Goal: Find specific page/section: Find specific page/section

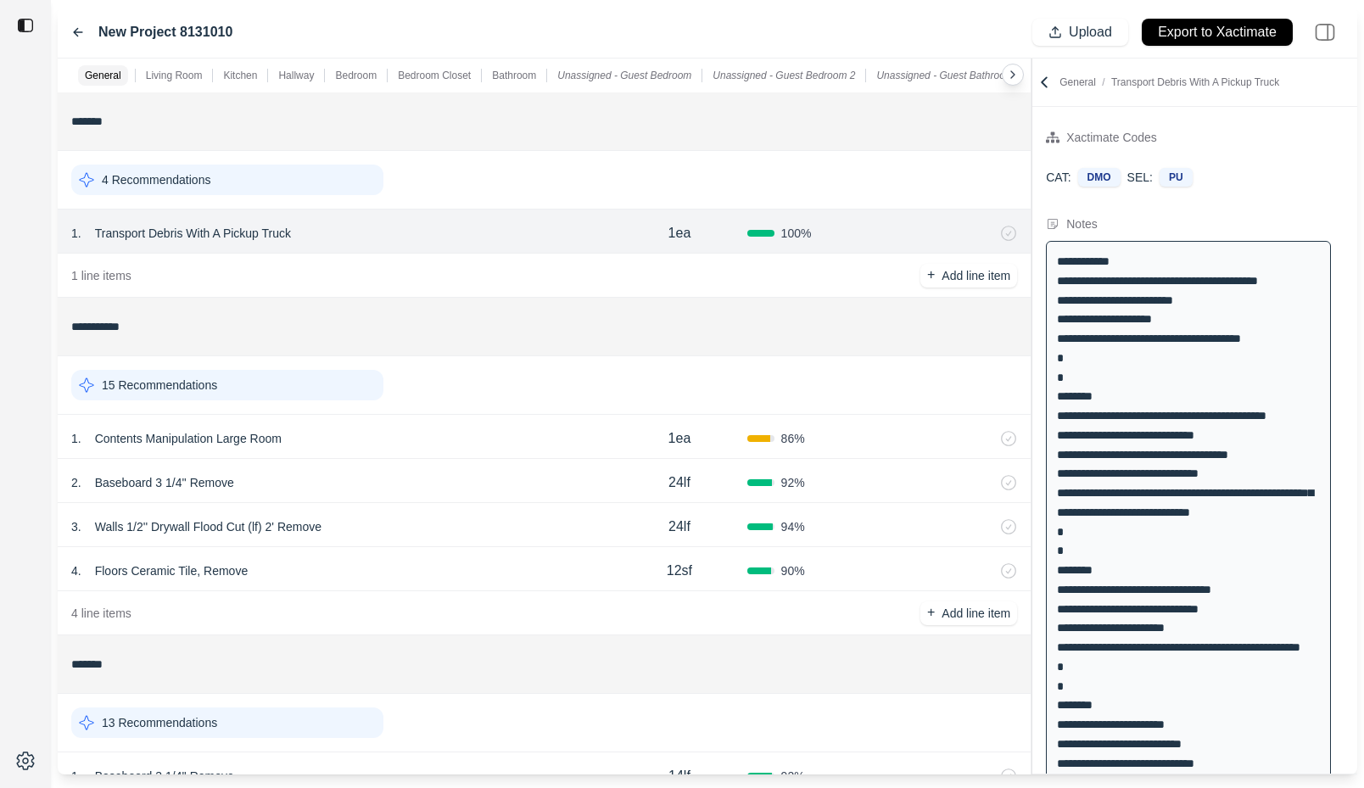
click at [215, 179] on div "4 Recommendations" at bounding box center [227, 180] width 312 height 31
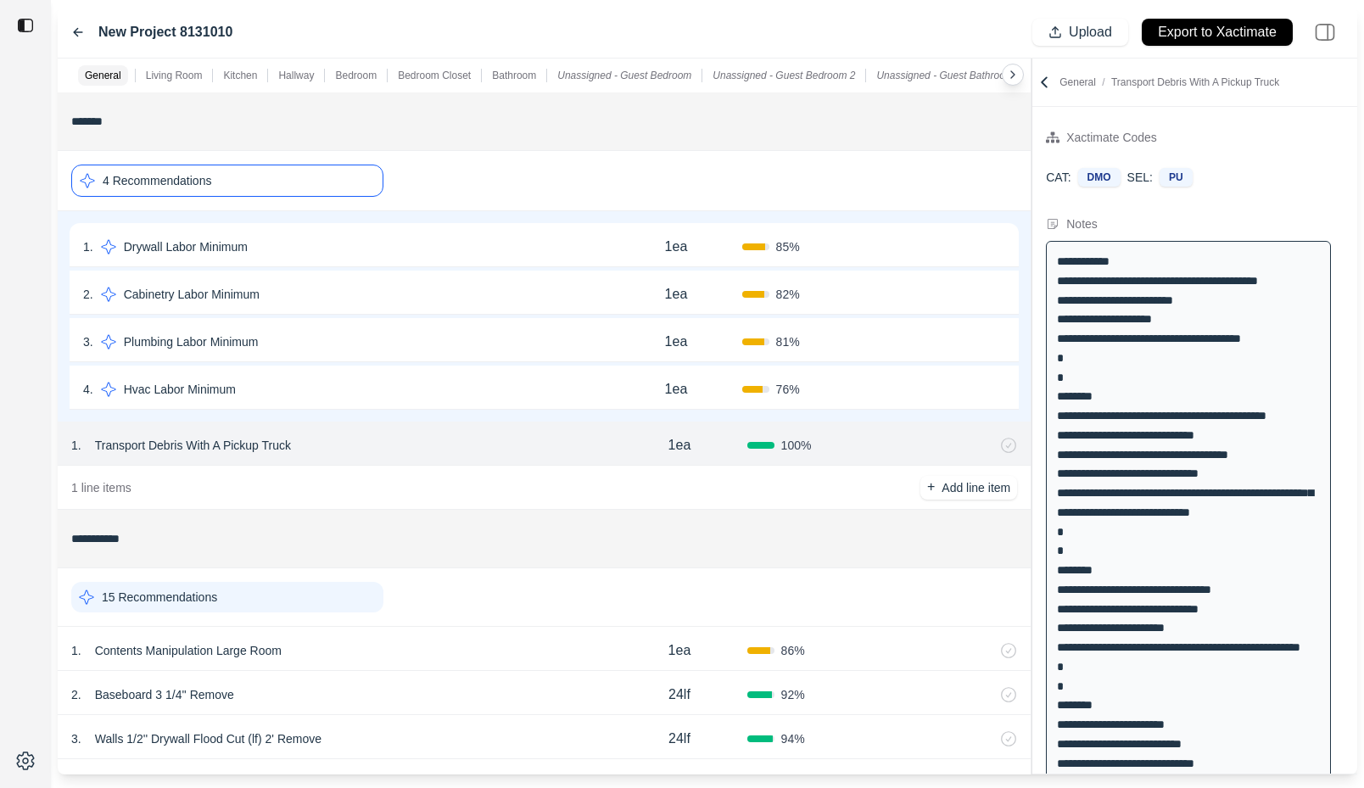
click at [215, 179] on div "4 Recommendations" at bounding box center [227, 181] width 312 height 32
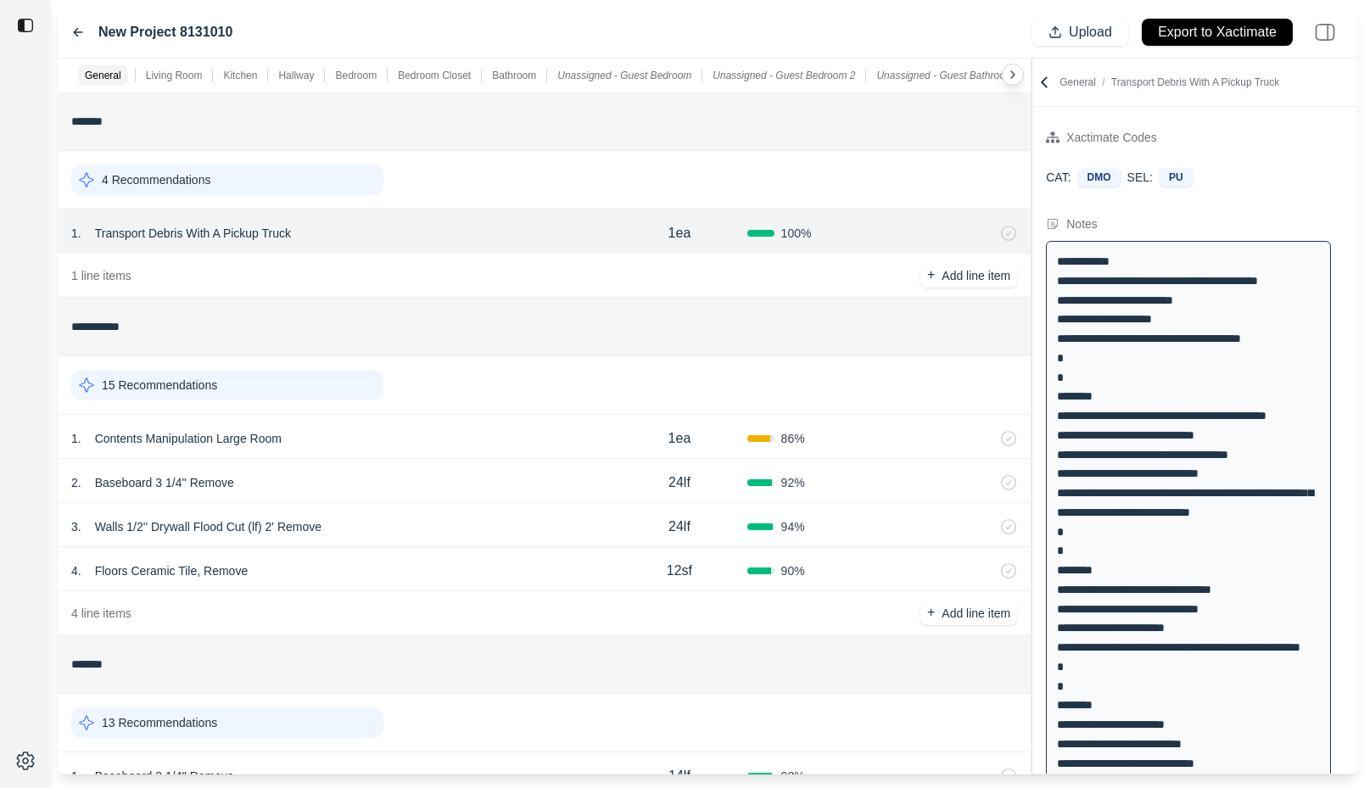
click at [312, 151] on div "**********" at bounding box center [544, 121] width 973 height 59
click at [340, 435] on div "1 . Contents Manipulation Large Room" at bounding box center [341, 439] width 540 height 24
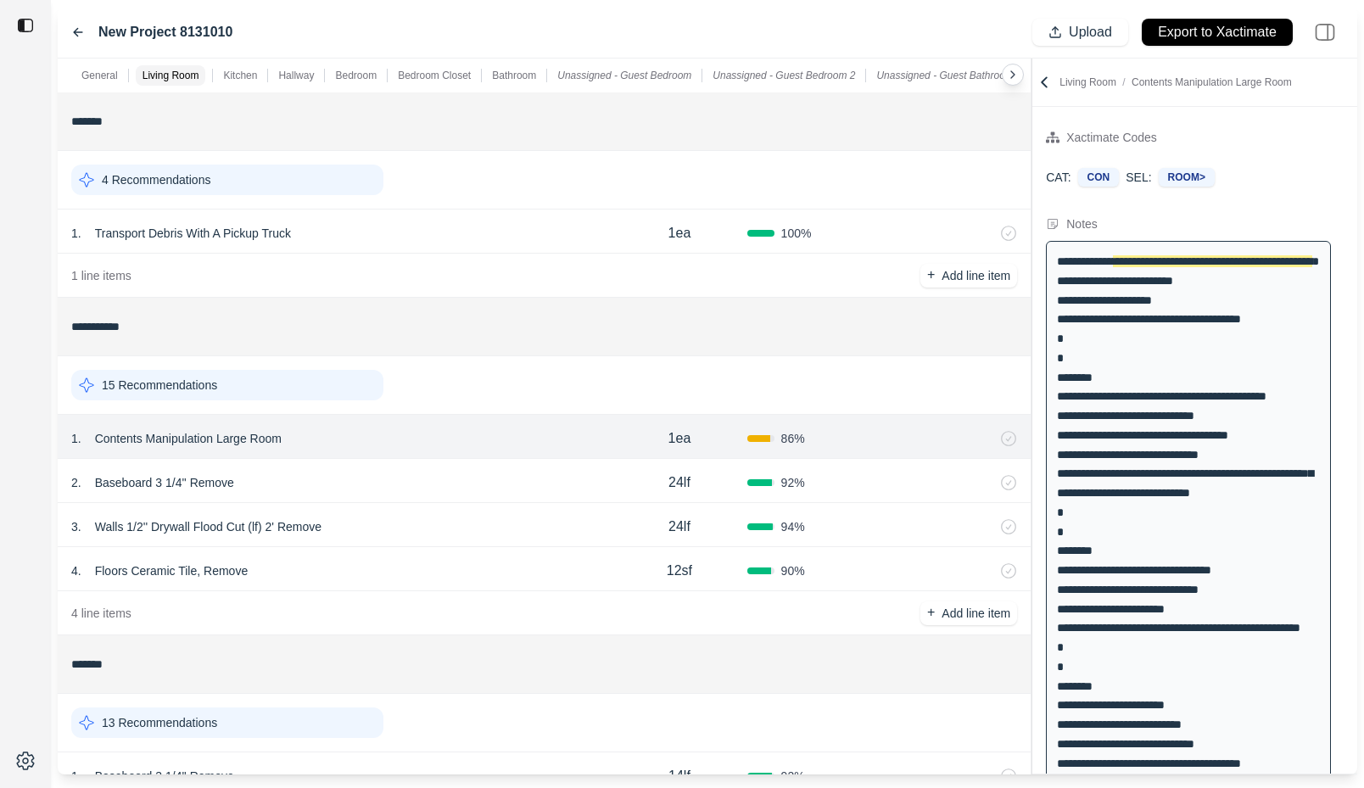
click at [341, 496] on div "2 . Baseboard 3 1/4'' Remove 24lf 92 %" at bounding box center [544, 481] width 973 height 44
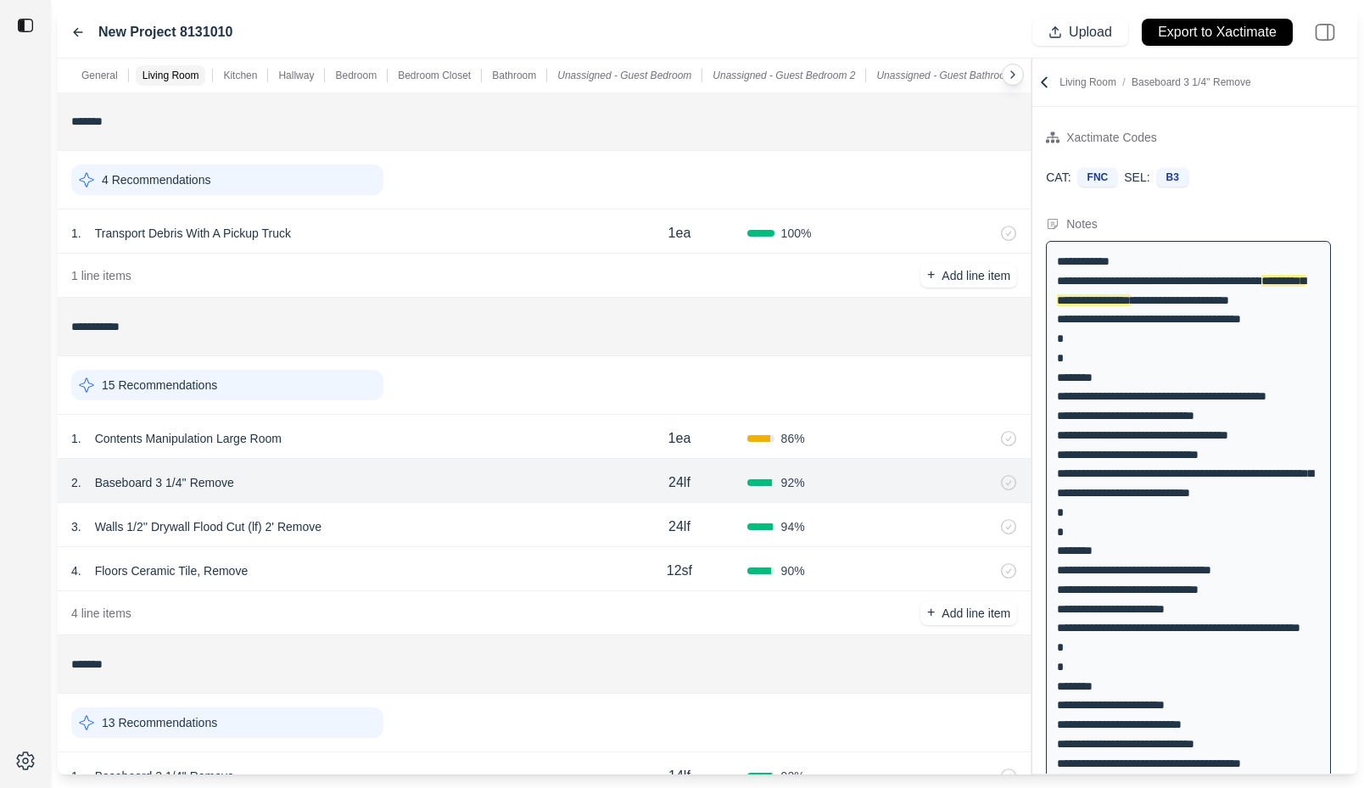
click at [305, 172] on div "4 Recommendations" at bounding box center [227, 180] width 312 height 31
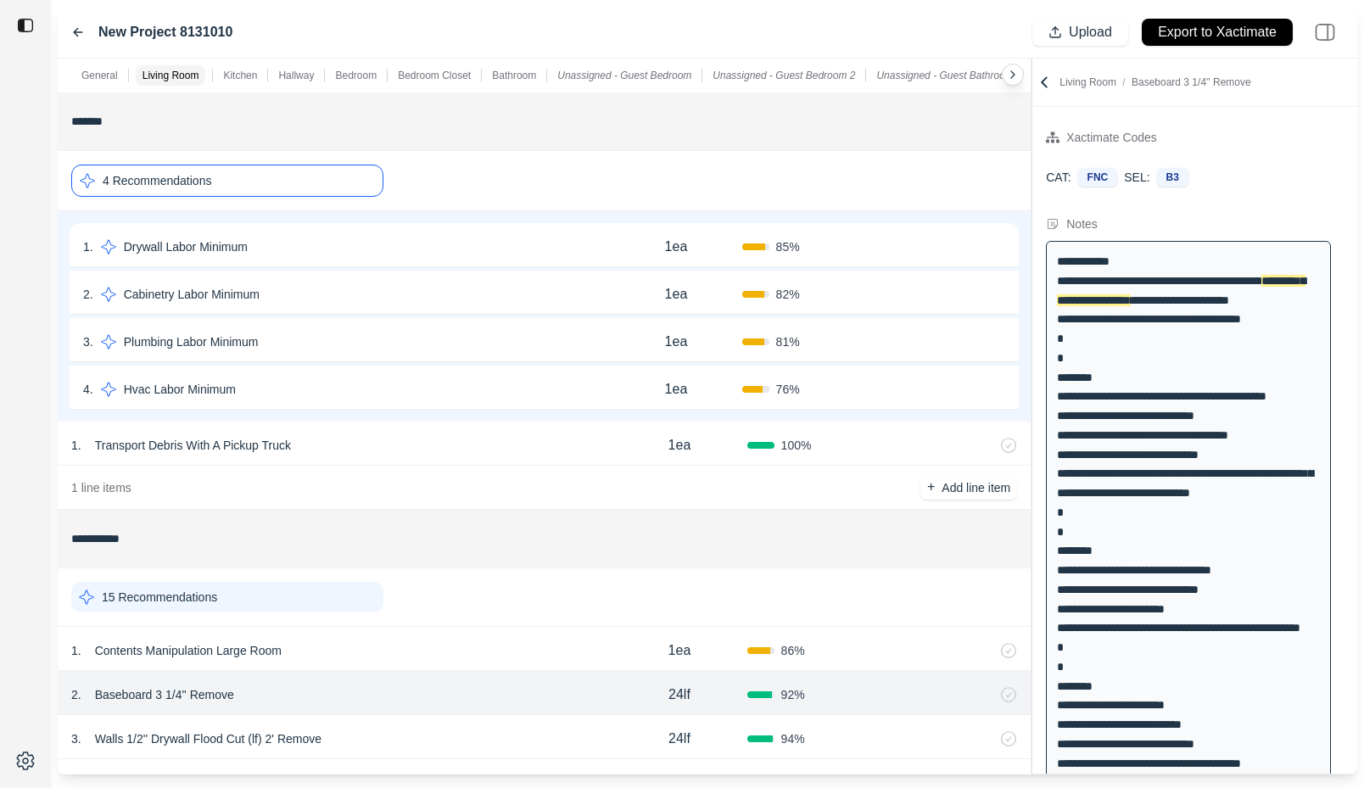
click at [298, 178] on div "4 Recommendations" at bounding box center [227, 181] width 312 height 32
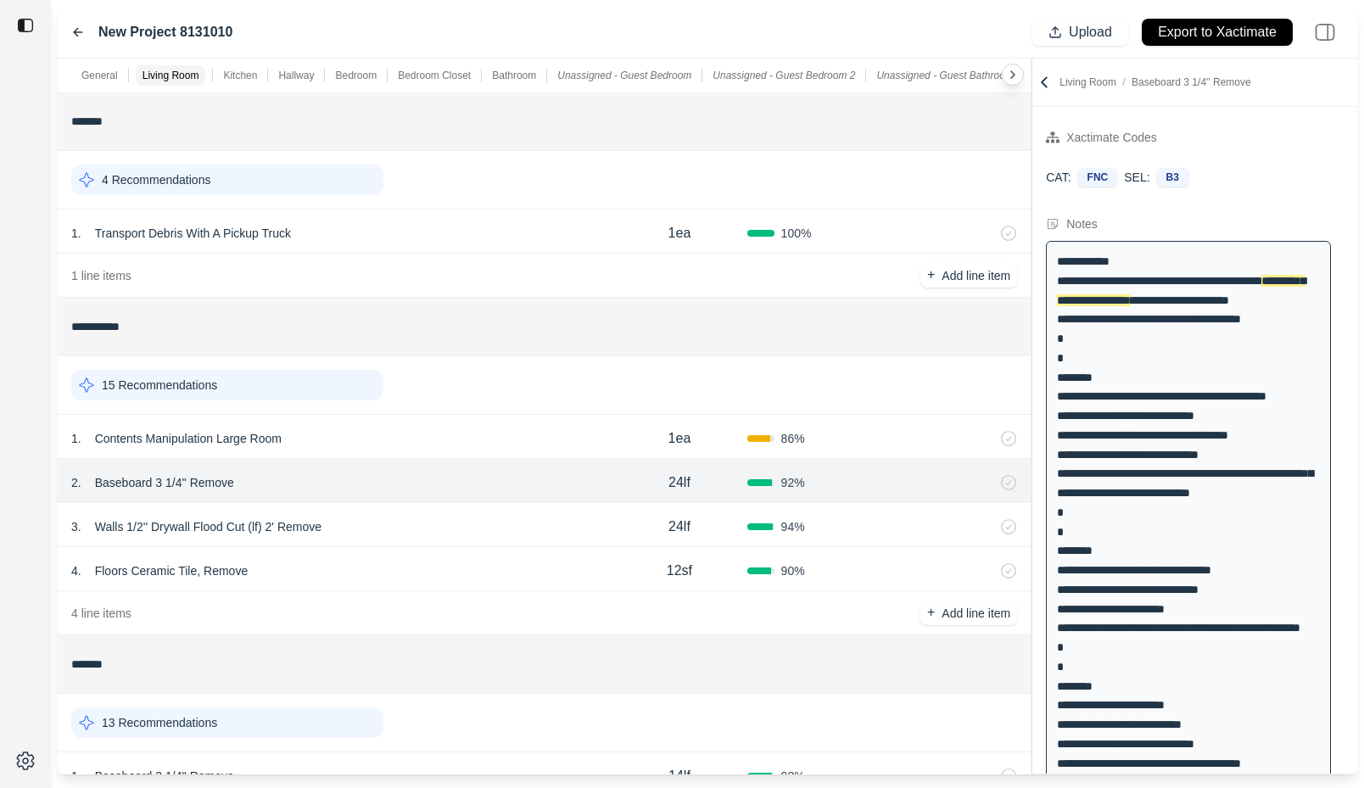
click at [298, 178] on div "4 Recommendations" at bounding box center [227, 180] width 312 height 31
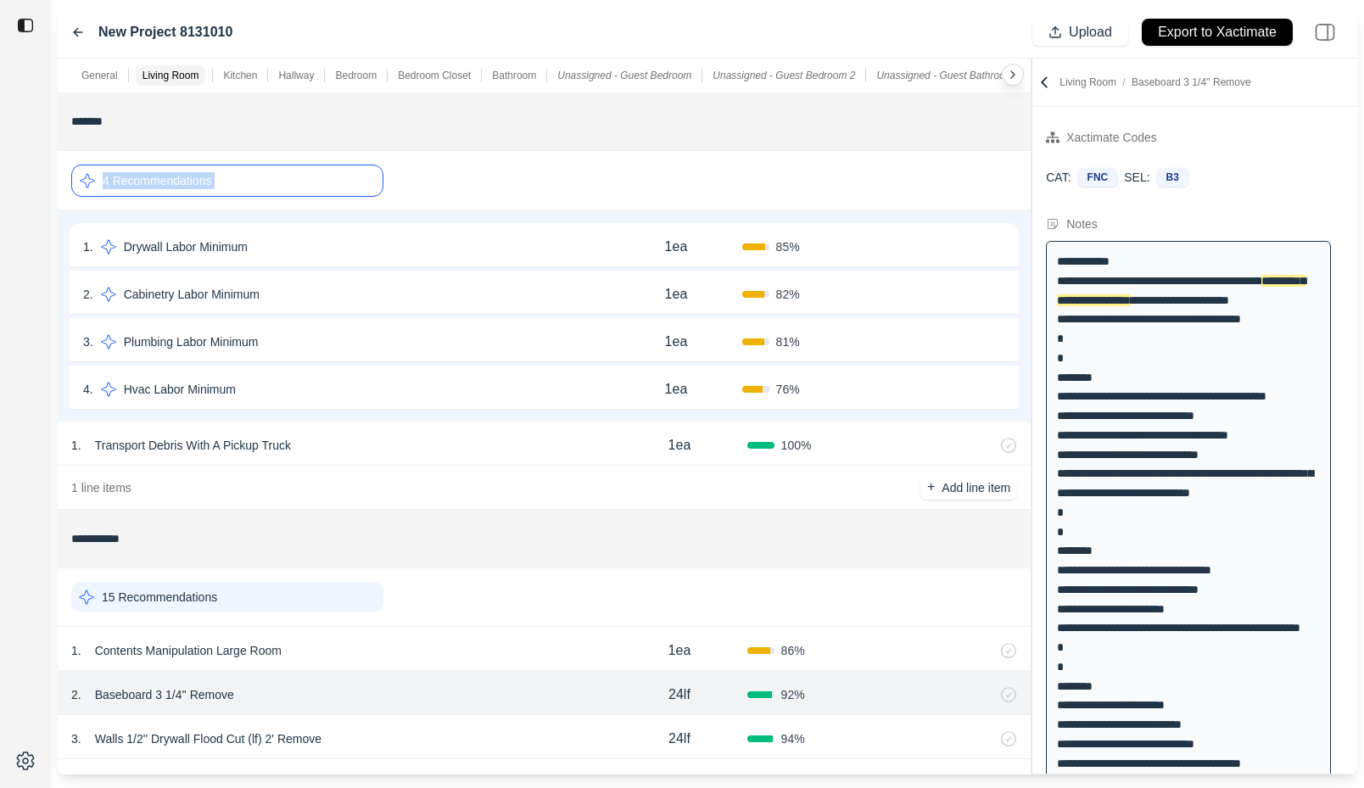
click at [298, 178] on div "4 Recommendations" at bounding box center [227, 181] width 312 height 32
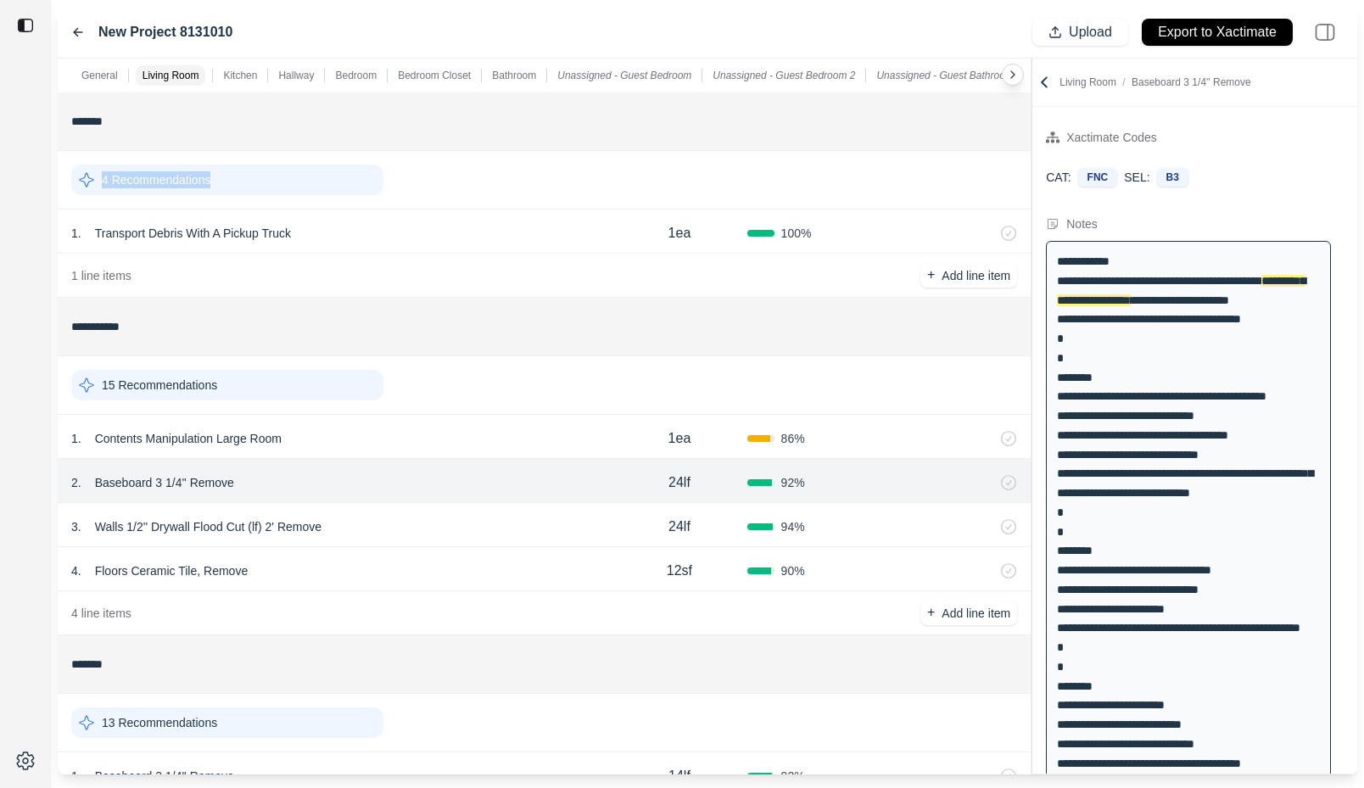
click at [298, 178] on div "4 Recommendations" at bounding box center [227, 180] width 312 height 31
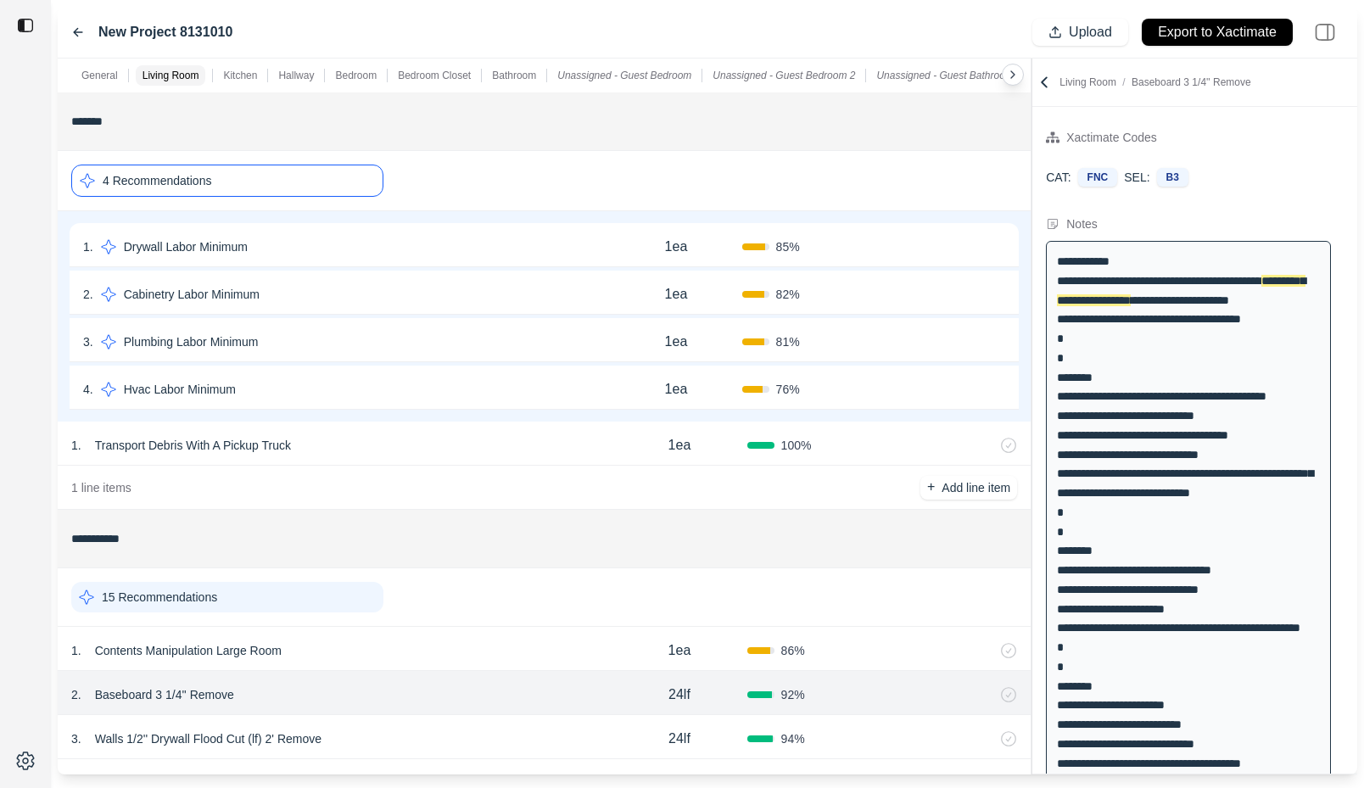
click at [298, 178] on div "4 Recommendations" at bounding box center [227, 181] width 312 height 32
